Goal: Task Accomplishment & Management: Use online tool/utility

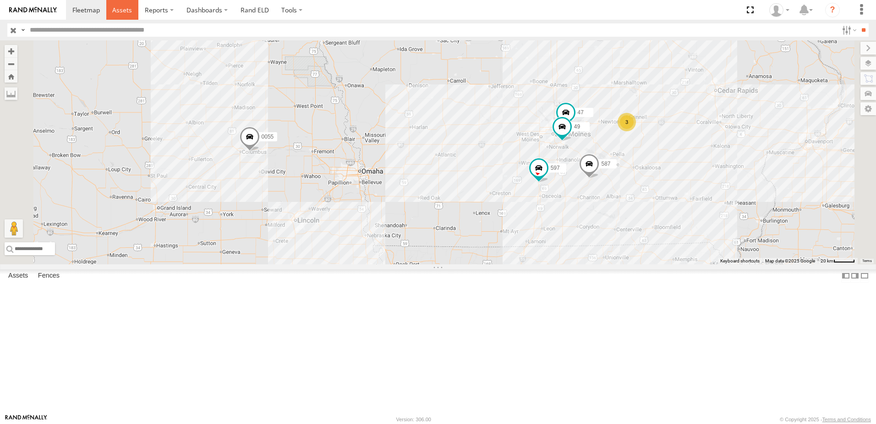
click at [123, 9] on span at bounding box center [122, 10] width 20 height 9
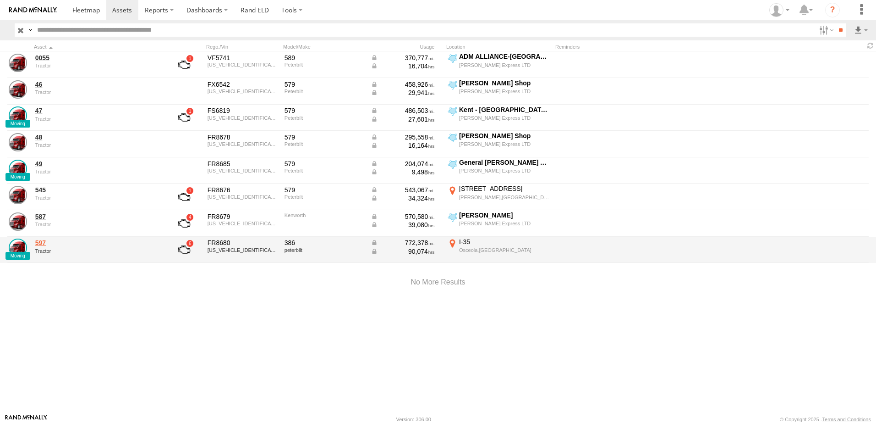
click at [43, 244] on link "597" at bounding box center [98, 242] width 126 height 8
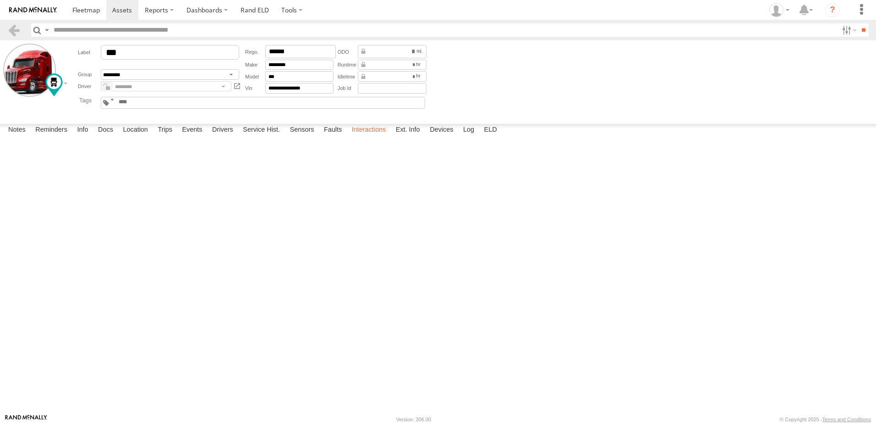
click at [368, 137] on label "Interactions" at bounding box center [369, 130] width 44 height 13
click at [13, 26] on link at bounding box center [13, 29] width 13 height 13
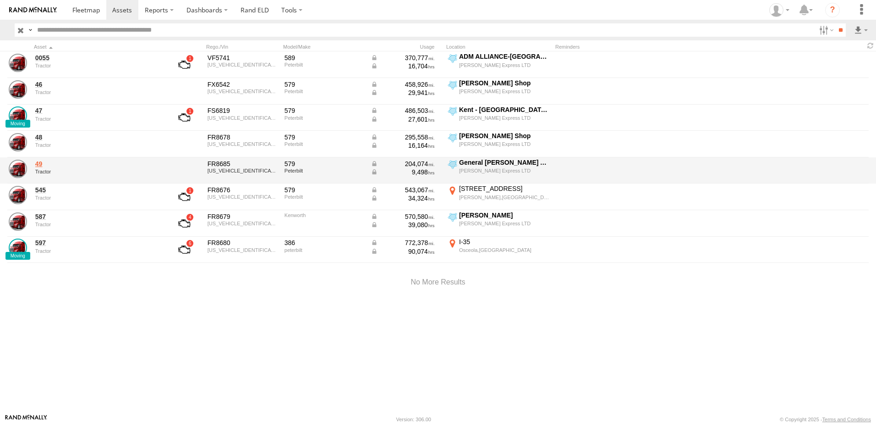
click at [39, 163] on link "49" at bounding box center [98, 164] width 126 height 8
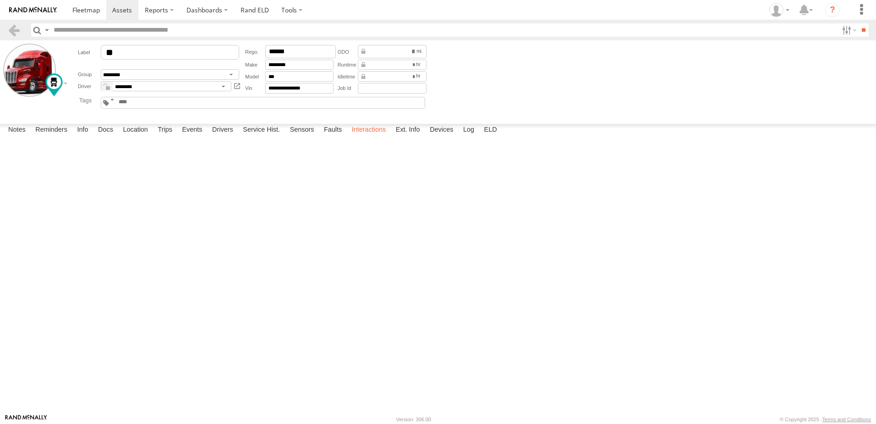
click at [370, 137] on label "Interactions" at bounding box center [369, 130] width 44 height 13
click at [11, 25] on link at bounding box center [13, 29] width 13 height 13
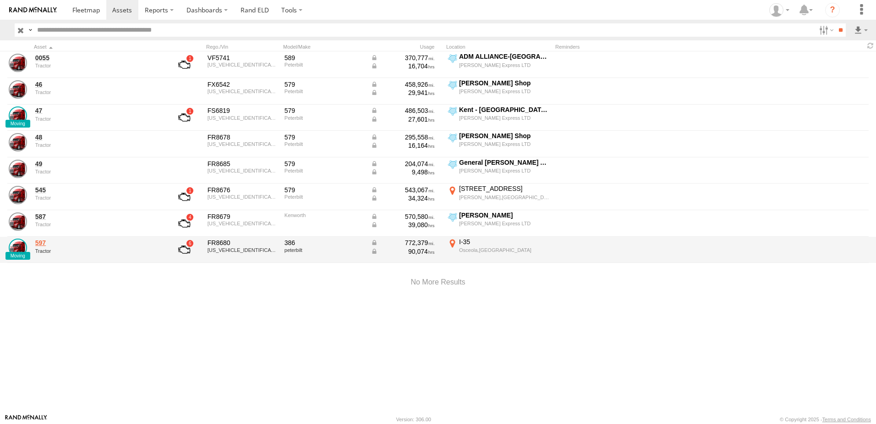
click at [41, 242] on link "597" at bounding box center [98, 242] width 126 height 8
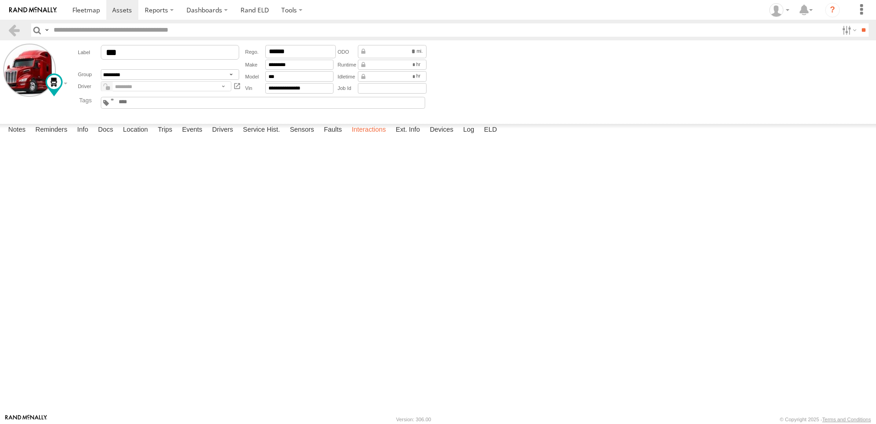
click at [373, 137] on label "Interactions" at bounding box center [369, 130] width 44 height 13
